Goal: Task Accomplishment & Management: Use online tool/utility

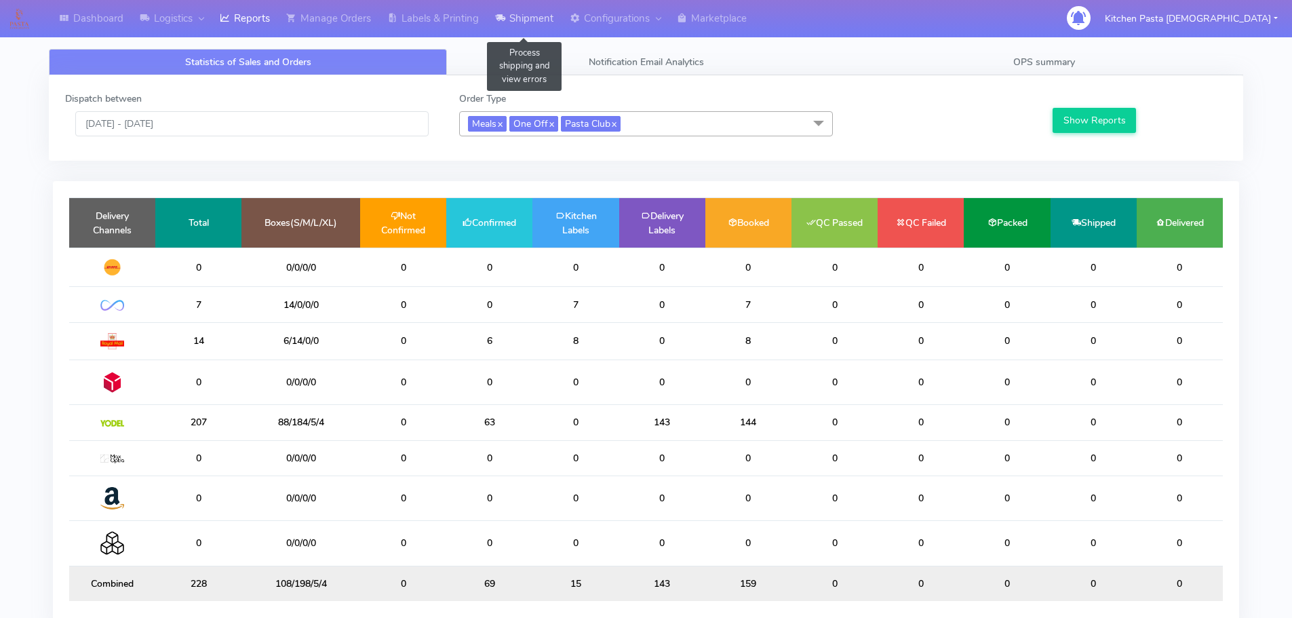
click at [538, 11] on link "Shipment" at bounding box center [524, 18] width 75 height 37
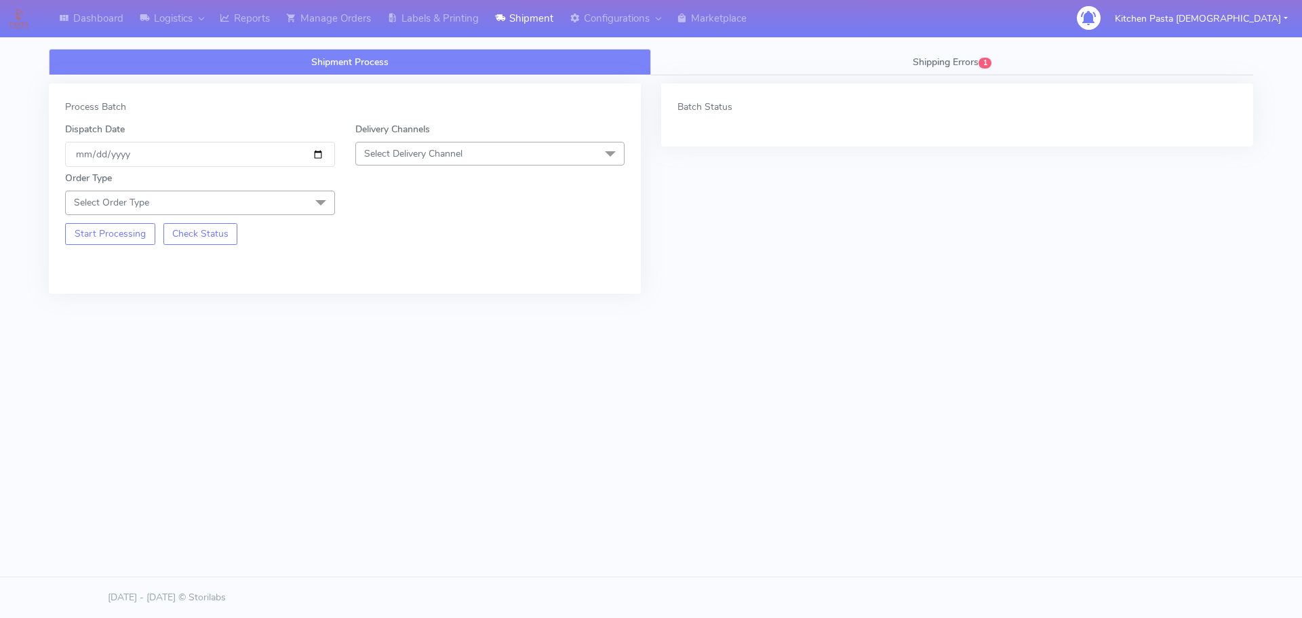
click at [523, 155] on span "Select Delivery Channel" at bounding box center [490, 154] width 270 height 24
click at [394, 297] on li "Yodel" at bounding box center [490, 306] width 269 height 22
click at [266, 201] on span "Select Order Type" at bounding box center [200, 203] width 270 height 24
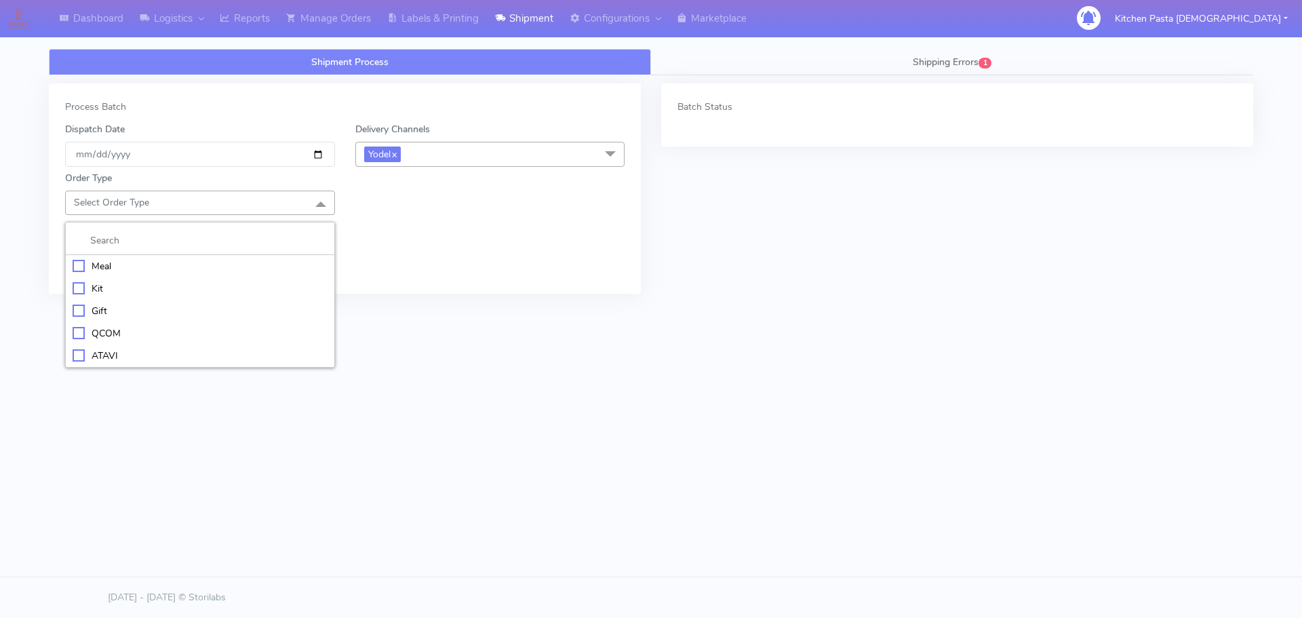
click at [189, 262] on div "Meal" at bounding box center [200, 266] width 255 height 14
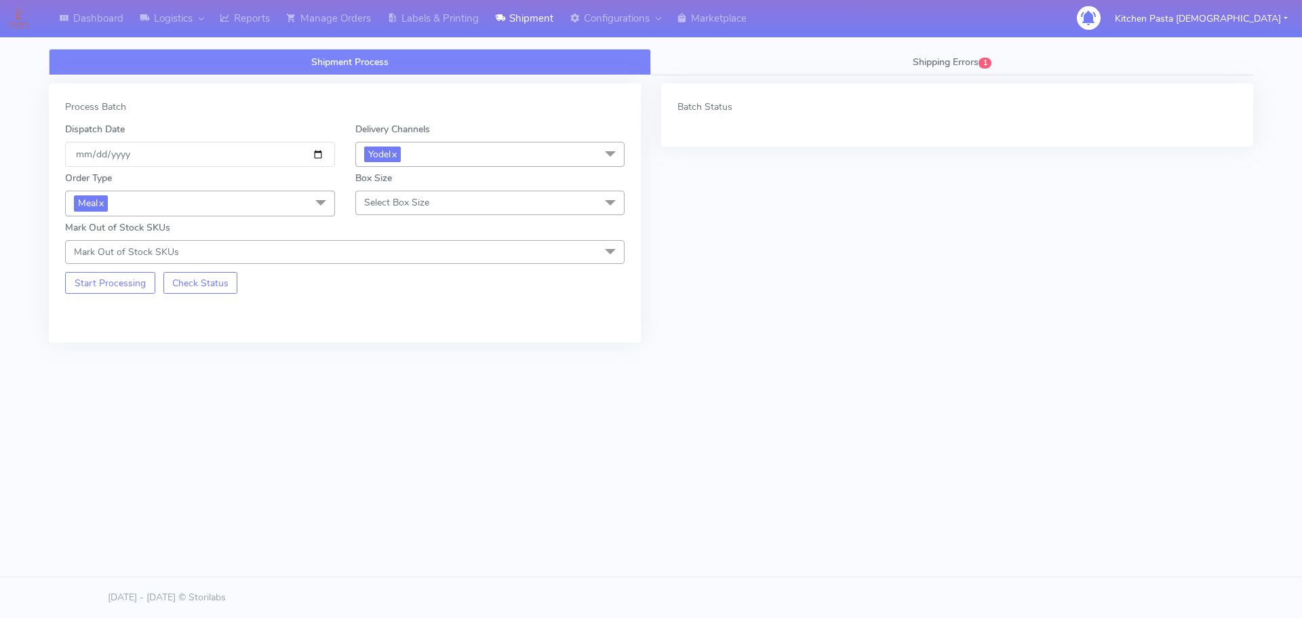
click at [380, 226] on div "Mark Out of Stock SKUs Mark Out of Stock SKUs Select All 024 025 (DOUBLE) [PHON…" at bounding box center [345, 241] width 580 height 43
click at [395, 203] on span "Select Box Size" at bounding box center [396, 202] width 65 height 13
click at [382, 349] on div "Mega" at bounding box center [490, 356] width 255 height 14
click at [109, 275] on button "Start Processing" at bounding box center [110, 283] width 90 height 22
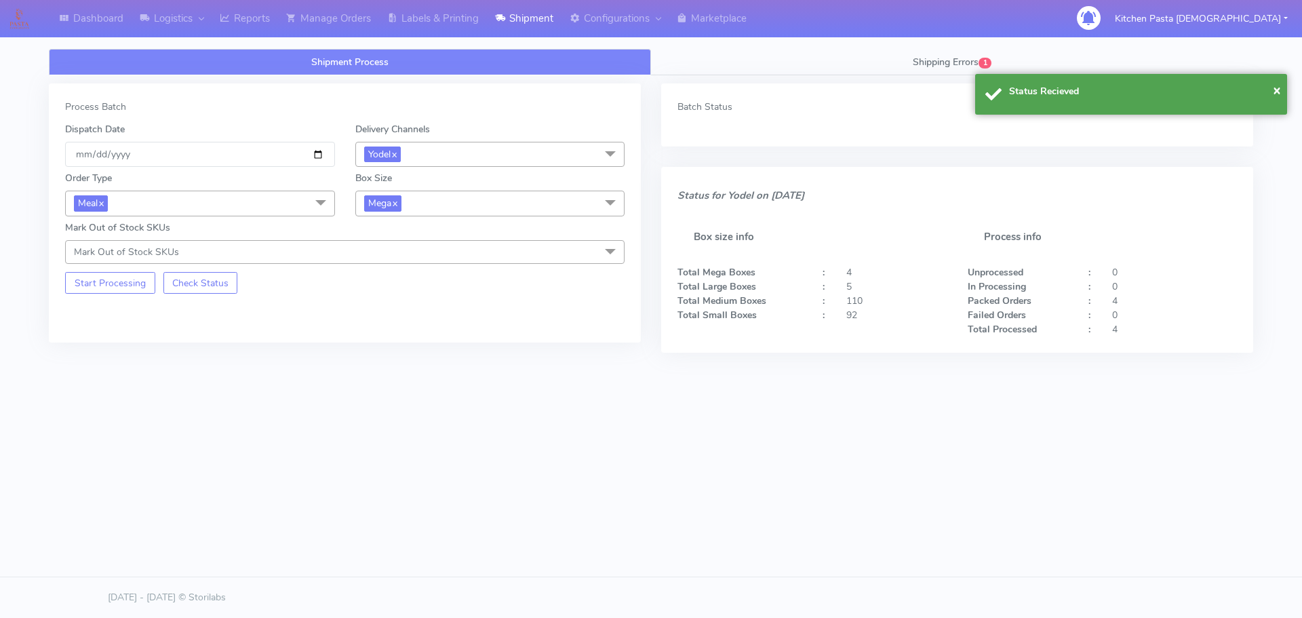
click at [455, 200] on span "Mega x" at bounding box center [490, 203] width 270 height 25
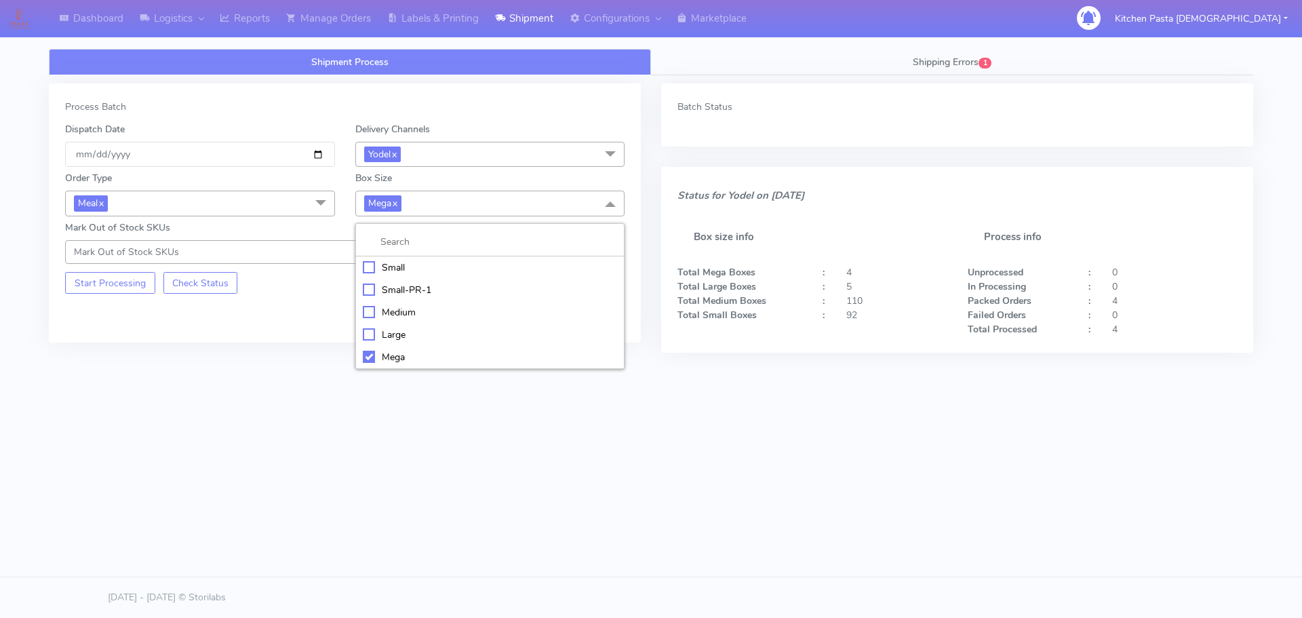
click at [406, 309] on div "Medium" at bounding box center [490, 312] width 255 height 14
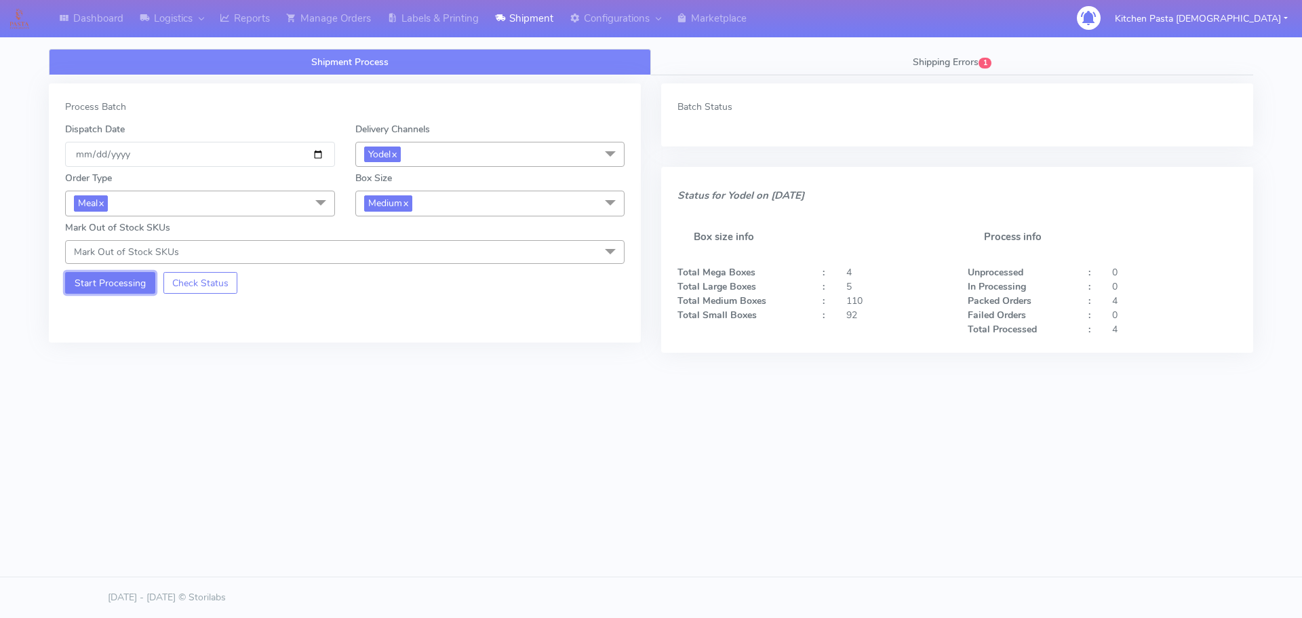
click at [136, 272] on button "Start Processing" at bounding box center [110, 283] width 90 height 22
